Goal: Information Seeking & Learning: Learn about a topic

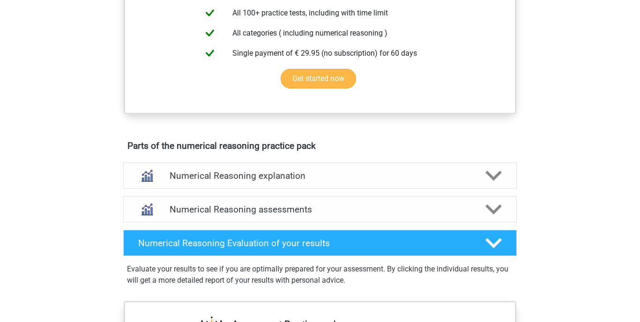
scroll to position [386, 0]
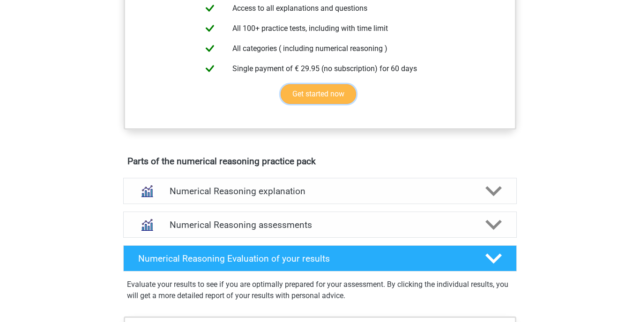
click at [313, 104] on link "Get started now" at bounding box center [318, 94] width 75 height 20
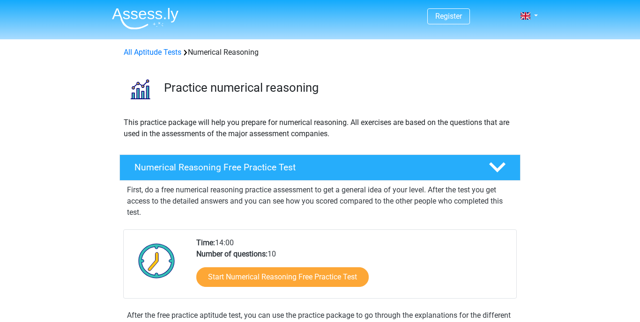
scroll to position [386, 0]
